Goal: Information Seeking & Learning: Learn about a topic

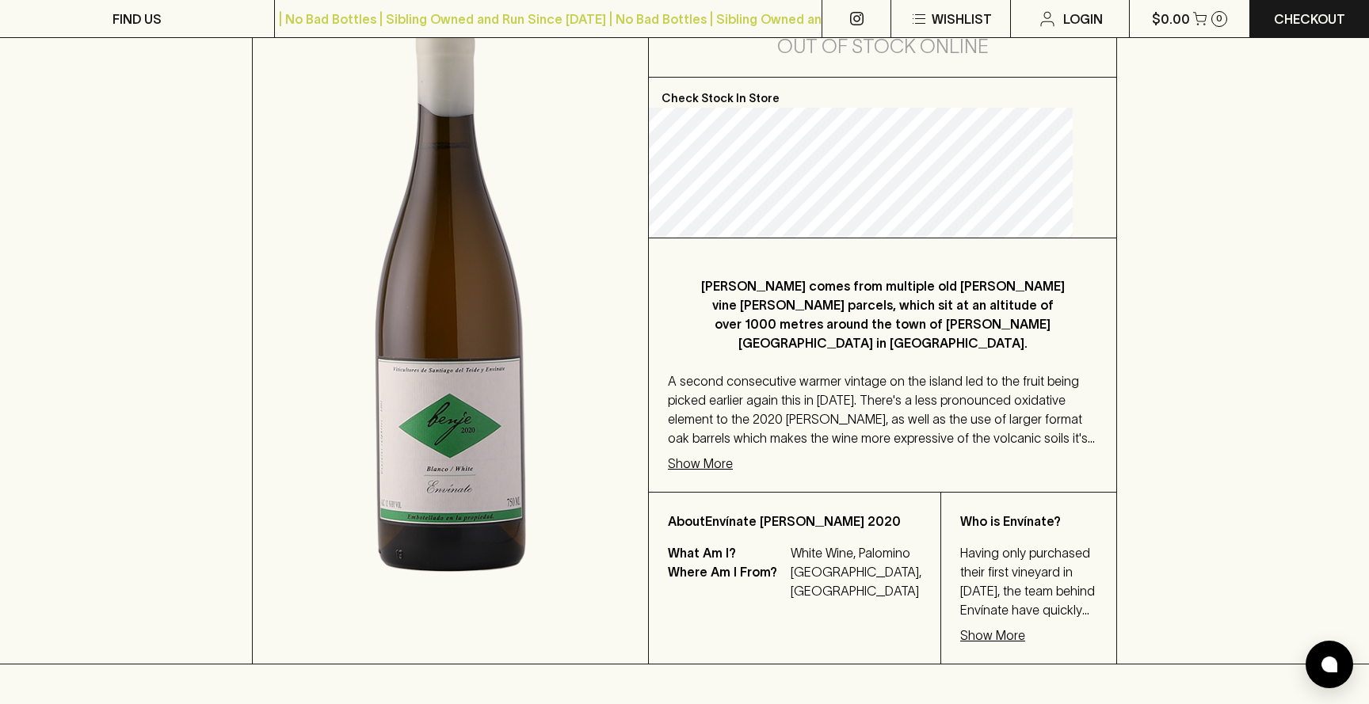
scroll to position [318, 0]
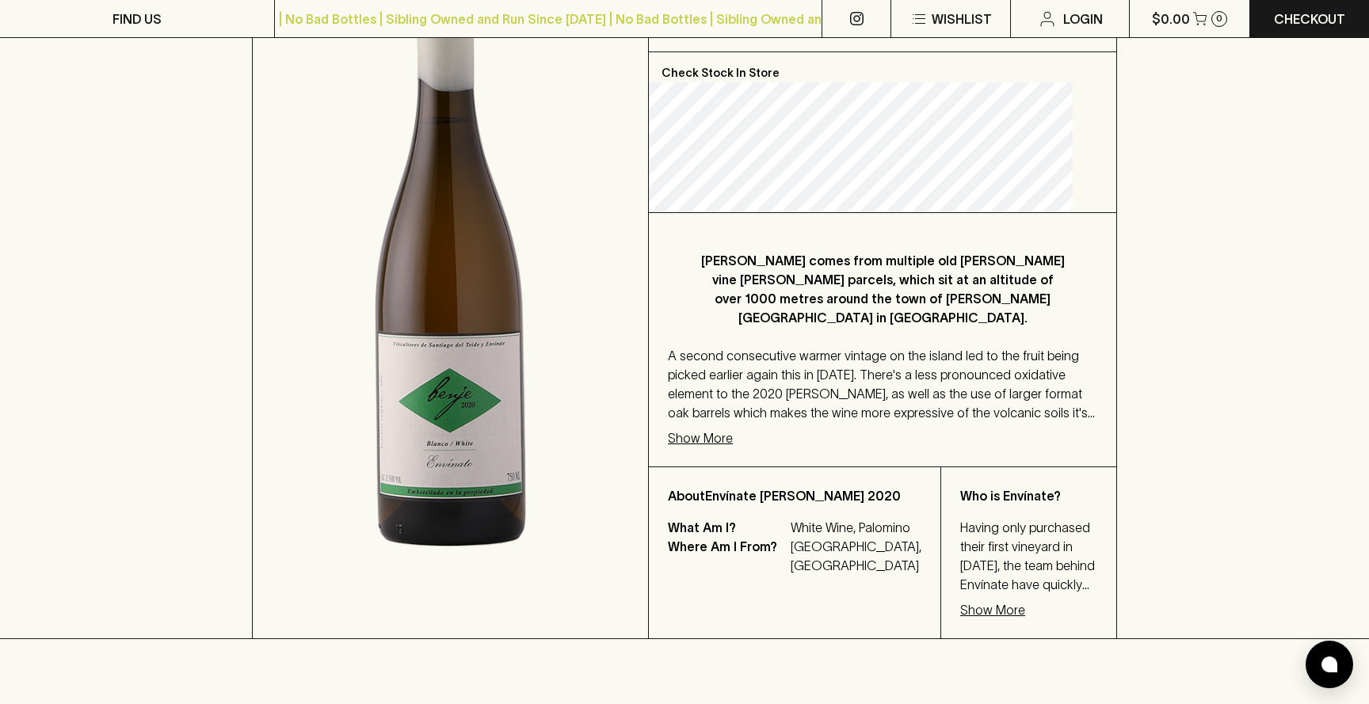
click at [719, 443] on p "Show More" at bounding box center [700, 438] width 65 height 19
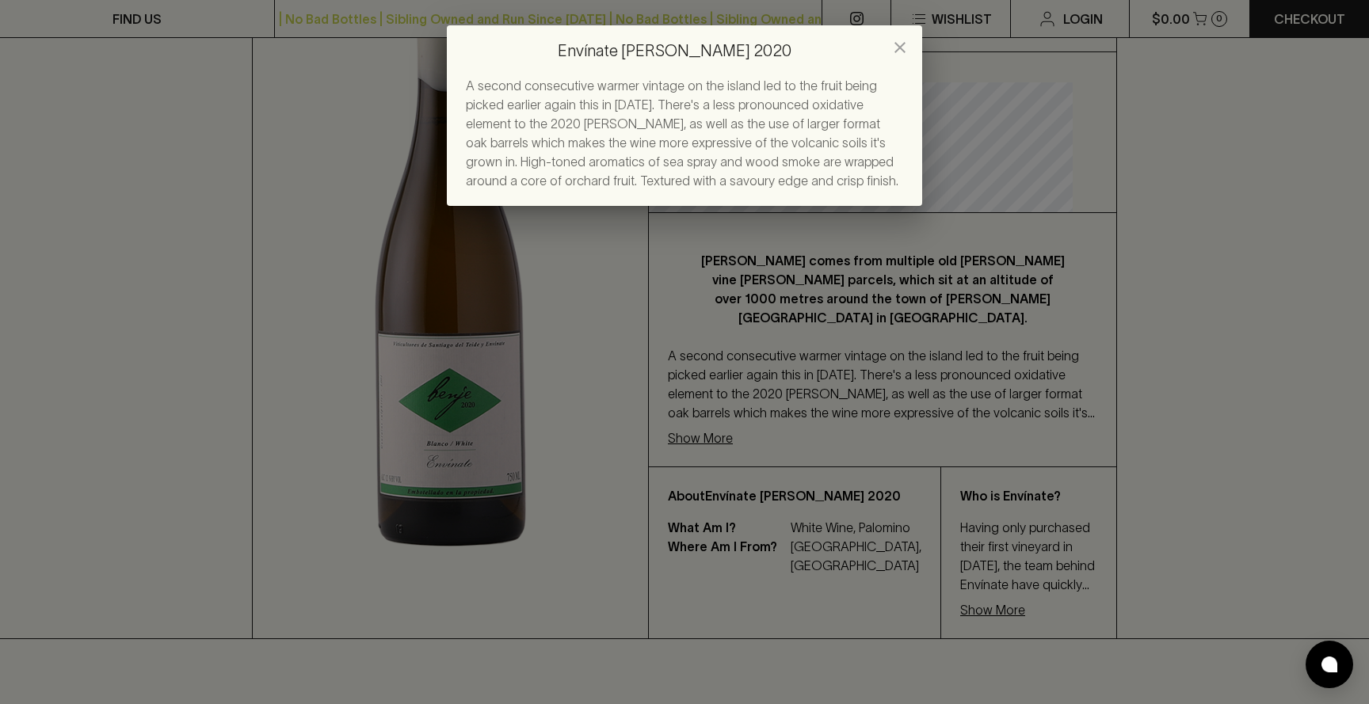
click at [898, 51] on icon "close" at bounding box center [900, 47] width 19 height 19
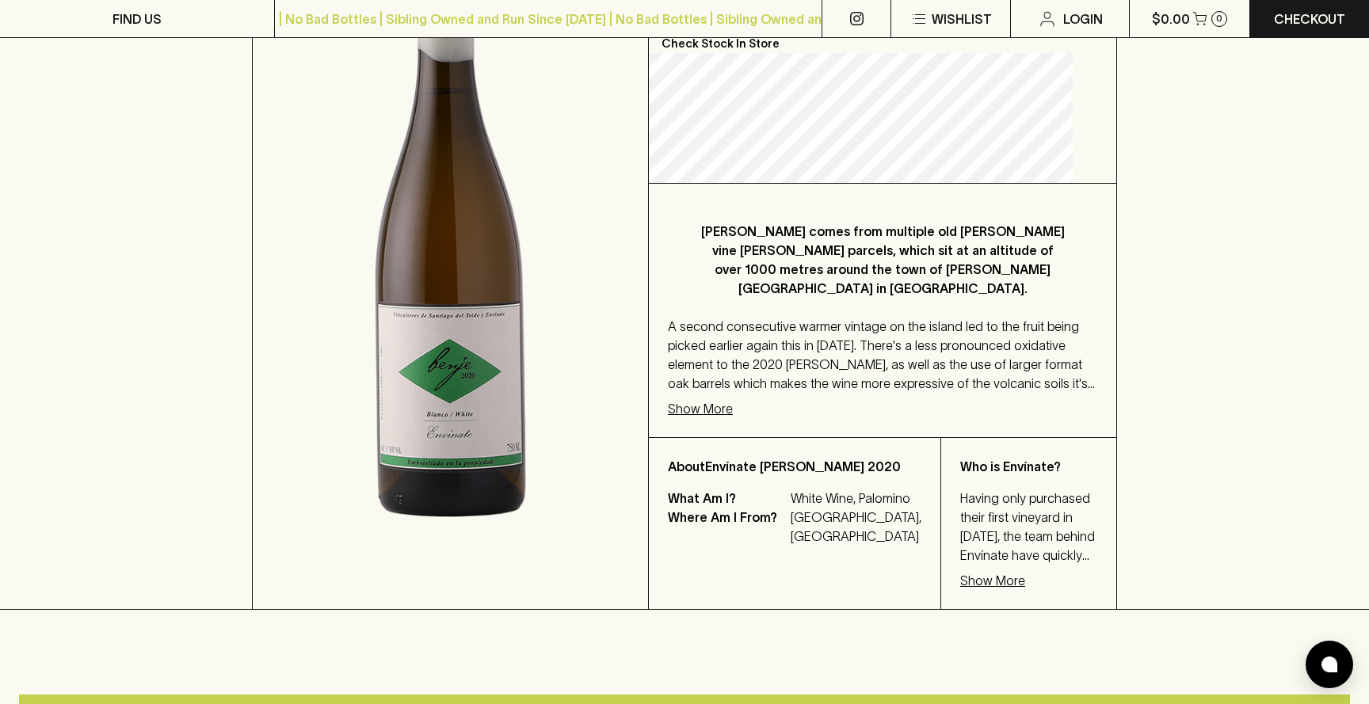
scroll to position [348, 0]
click at [842, 507] on p "White Wine, Palomino" at bounding box center [856, 497] width 131 height 19
copy p "Palomino"
